Goal: Check status

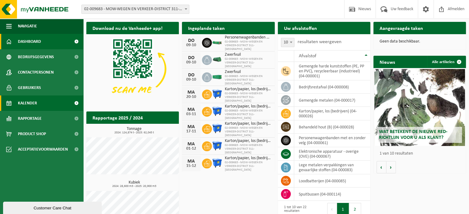
click at [30, 103] on span "Kalender" at bounding box center [27, 103] width 19 height 15
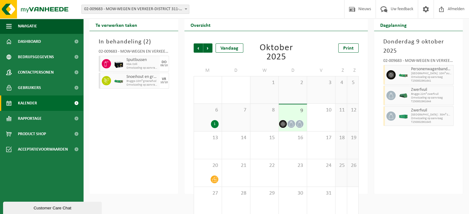
scroll to position [23, 0]
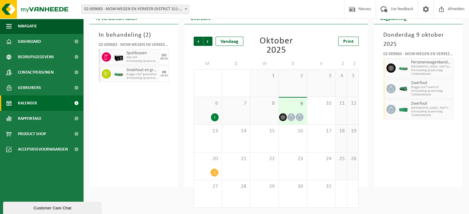
click at [214, 117] on div "1" at bounding box center [215, 117] width 8 height 8
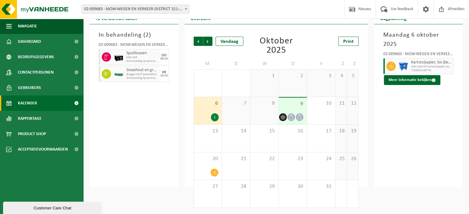
click at [442, 136] on div "Maandag 6 oktober 2025 02-009683 - MOW-WEGEN EN VERKEER-DISTRICT 311-BRUGGE - B…" at bounding box center [418, 105] width 89 height 163
click at [454, 10] on span "Afmelden" at bounding box center [456, 9] width 20 height 18
